Goal: Information Seeking & Learning: Find specific fact

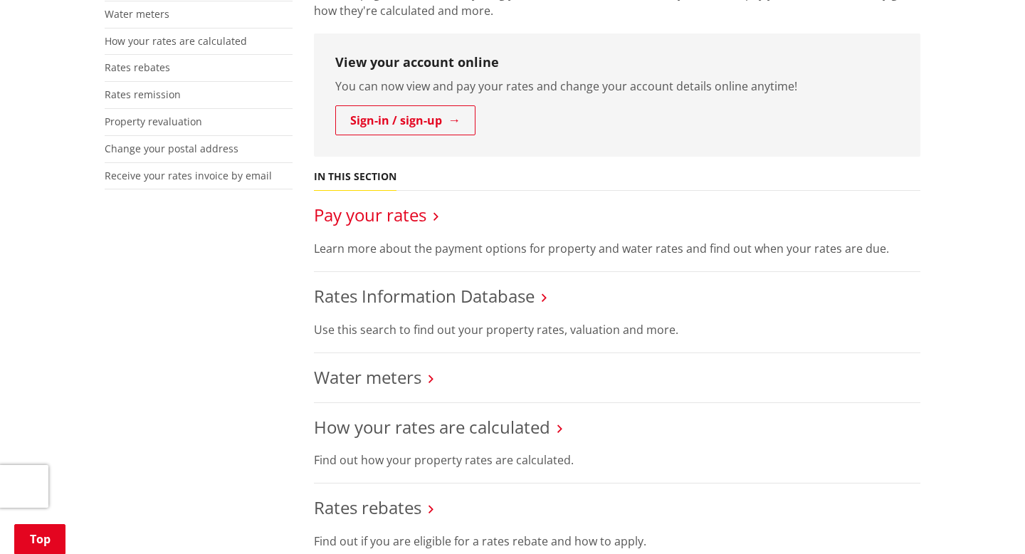
scroll to position [370, 0]
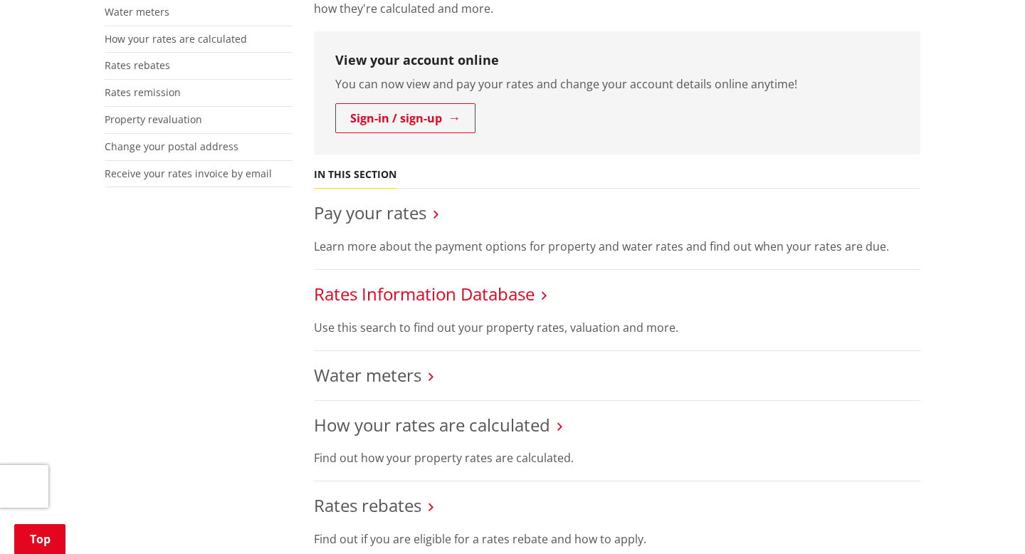
click at [419, 295] on link "Rates Information Database" at bounding box center [424, 293] width 221 height 23
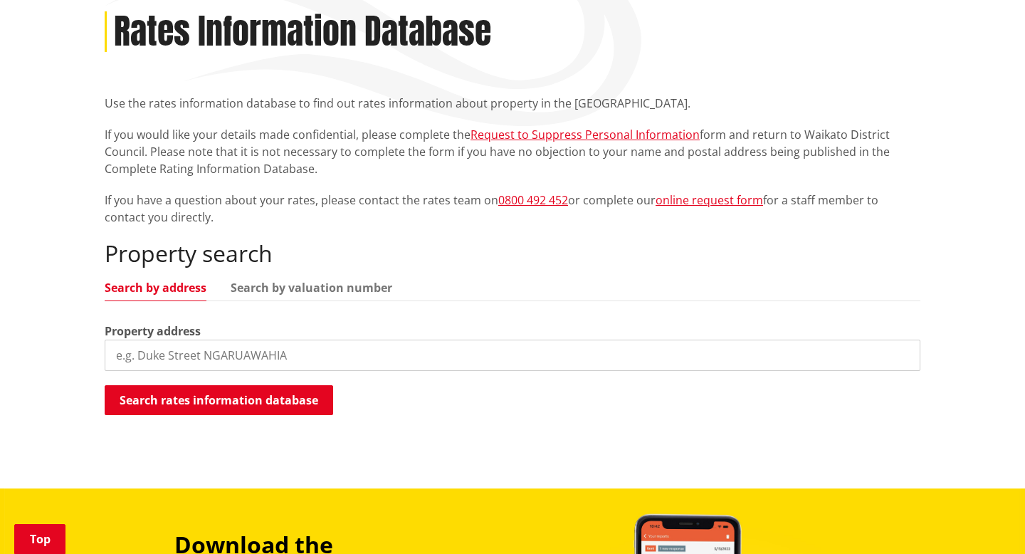
scroll to position [241, 0]
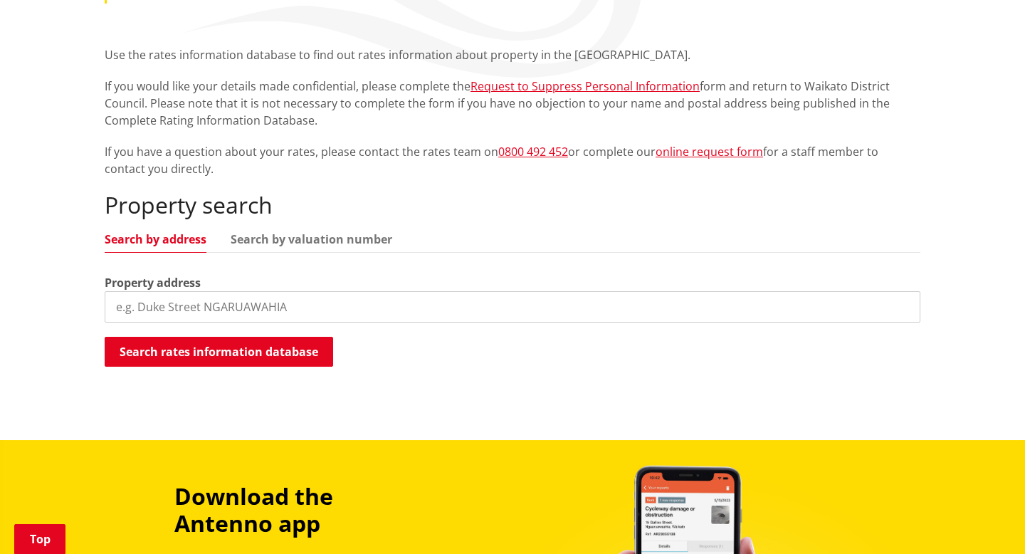
click at [280, 295] on input "search" at bounding box center [513, 306] width 816 height 31
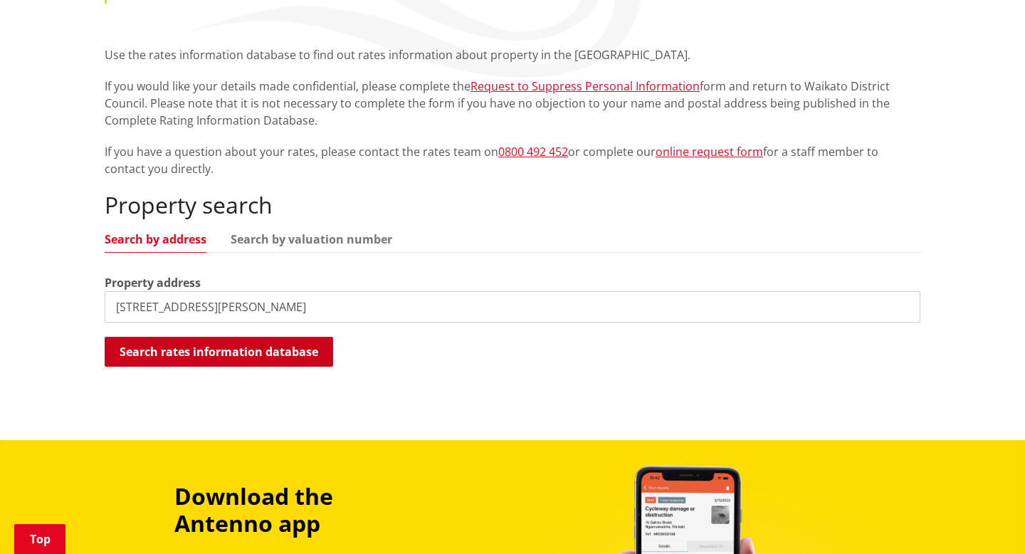
type input "[STREET_ADDRESS][PERSON_NAME]"
click at [257, 358] on button "Search rates information database" at bounding box center [219, 352] width 228 height 30
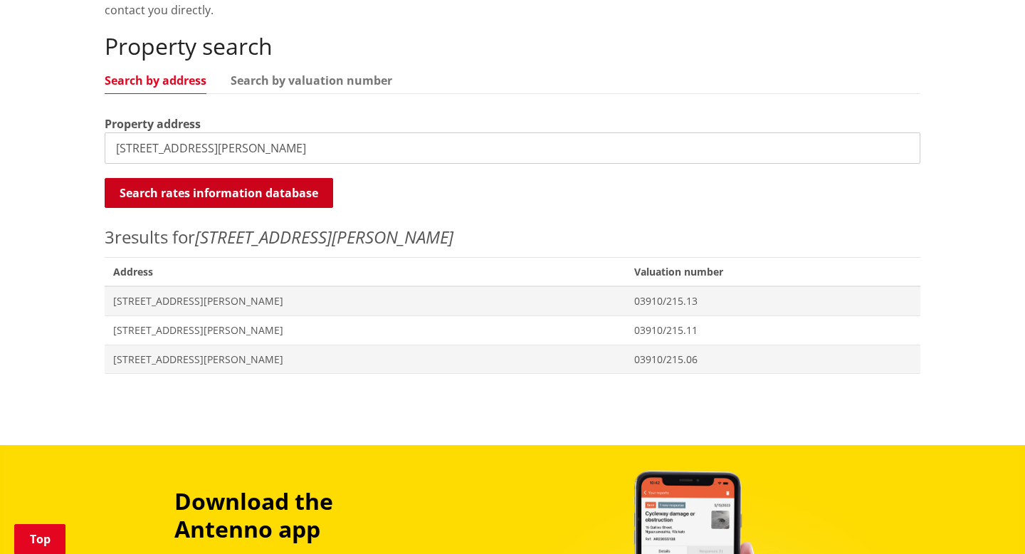
scroll to position [403, 0]
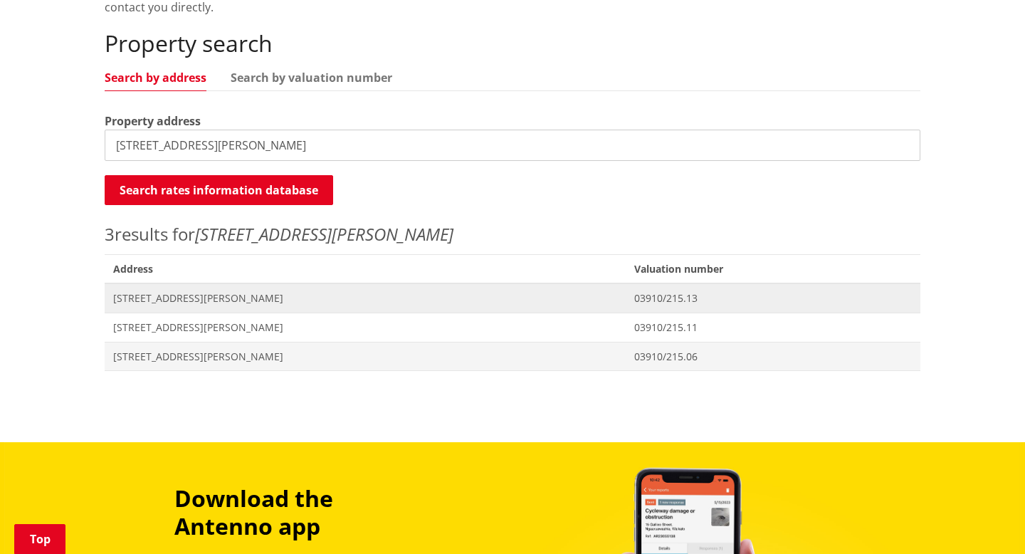
click at [191, 299] on span "[STREET_ADDRESS][PERSON_NAME]" at bounding box center [365, 298] width 504 height 14
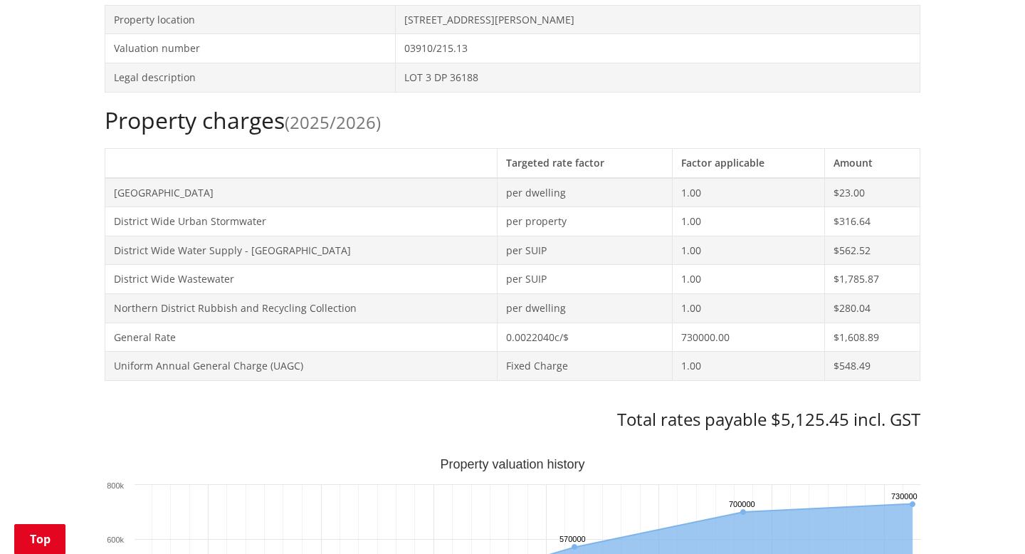
scroll to position [519, 0]
